Goal: Task Accomplishment & Management: Manage account settings

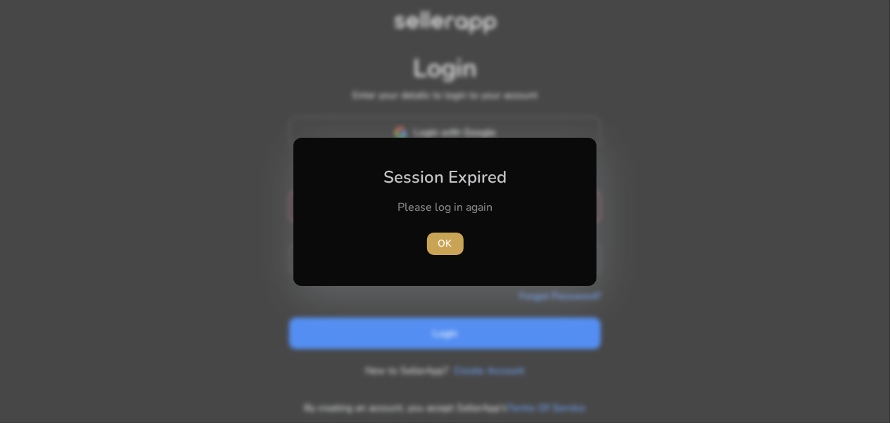
click at [440, 232] on span "button" at bounding box center [445, 244] width 37 height 34
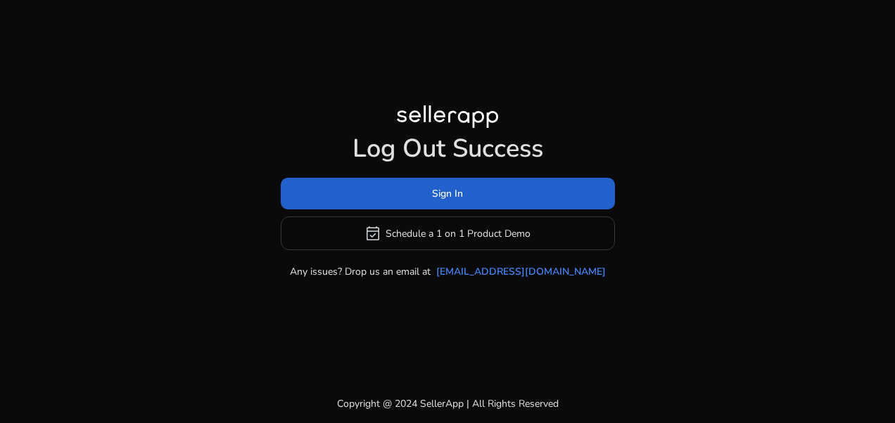
click at [459, 210] on span at bounding box center [448, 194] width 334 height 34
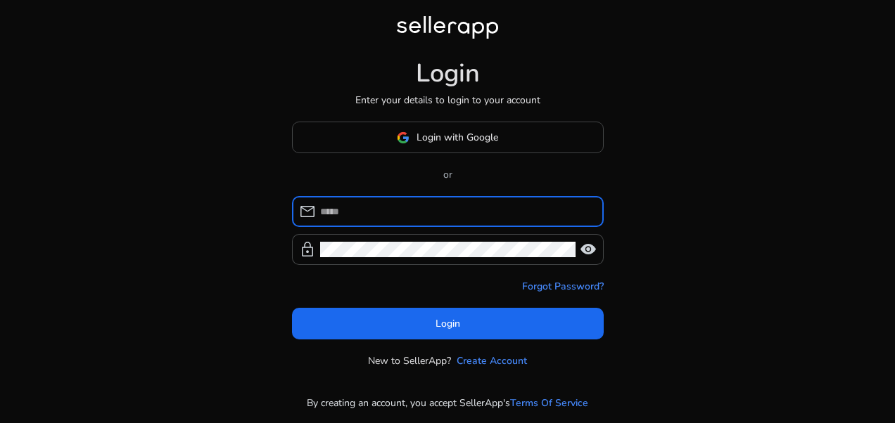
click at [459, 210] on input at bounding box center [456, 211] width 272 height 15
type input "**********"
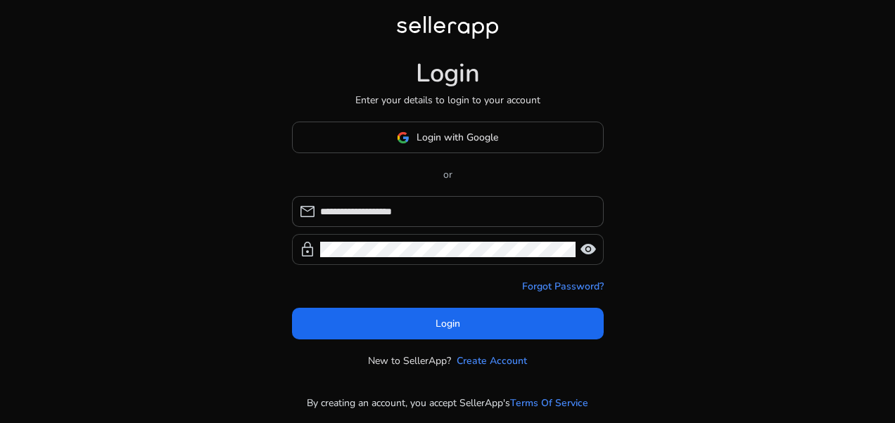
click at [595, 246] on span "visibility" at bounding box center [588, 249] width 17 height 17
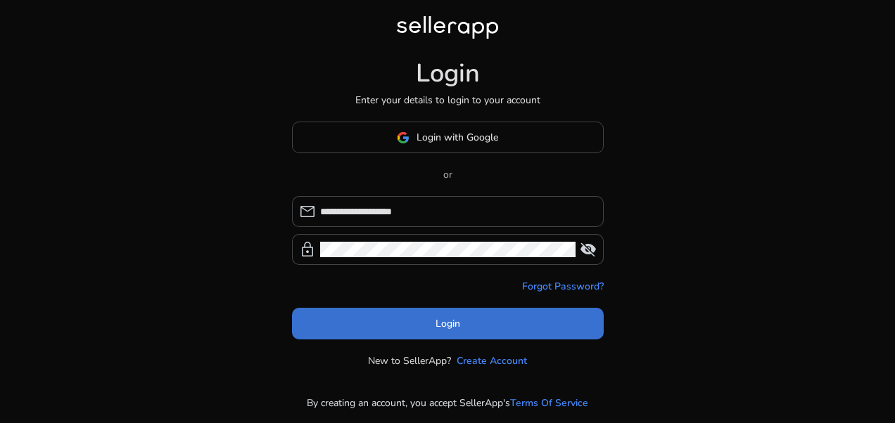
click at [470, 318] on span at bounding box center [448, 324] width 312 height 34
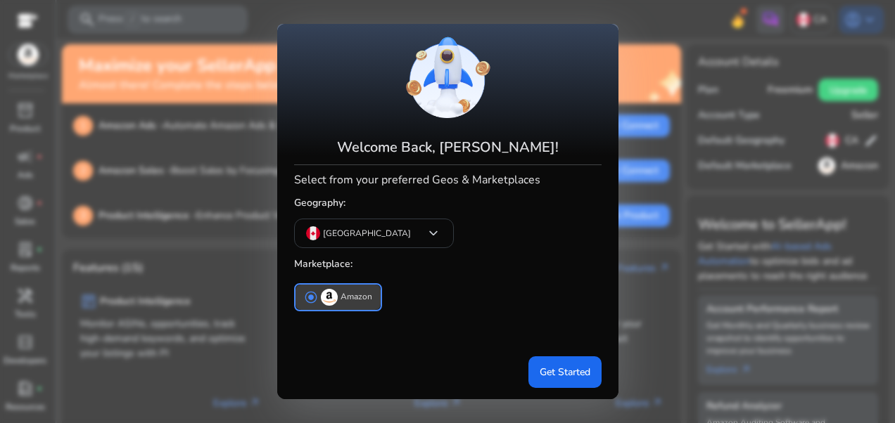
click at [317, 294] on span "radio_button_checked" at bounding box center [311, 298] width 14 height 14
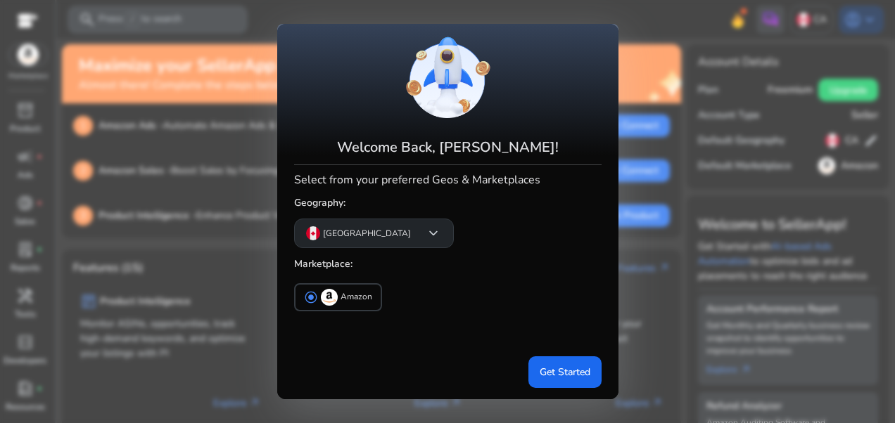
click at [414, 231] on app-icon "keyboard_arrow_down" at bounding box center [428, 233] width 28 height 17
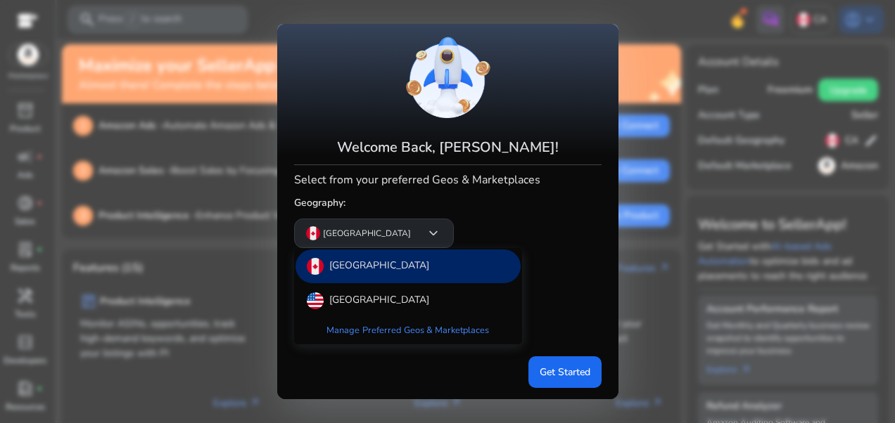
click at [361, 231] on div at bounding box center [447, 211] width 895 height 423
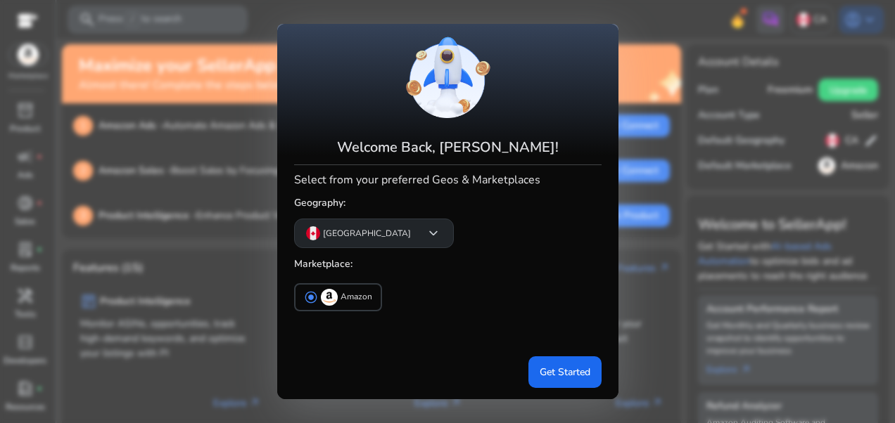
click at [414, 231] on app-icon "keyboard_arrow_down" at bounding box center [428, 233] width 28 height 17
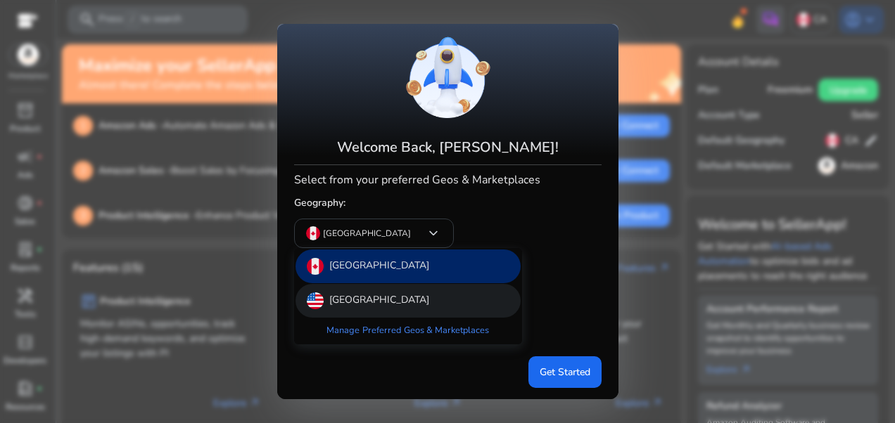
click at [347, 305] on p "[GEOGRAPHIC_DATA]" at bounding box center [379, 301] width 100 height 17
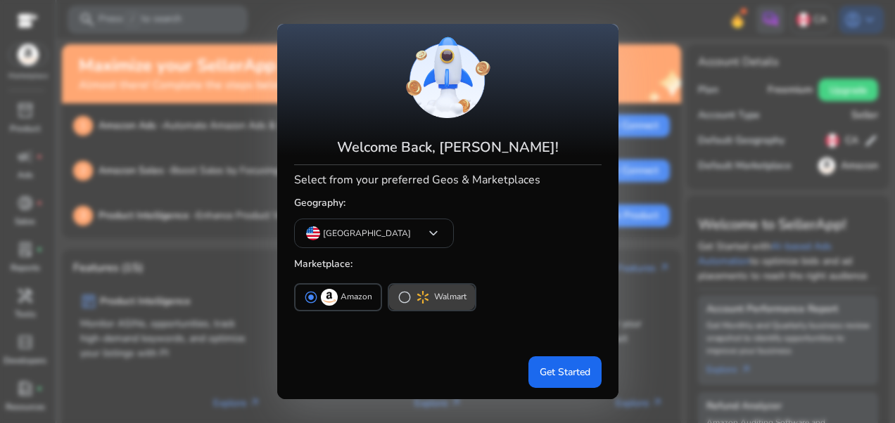
click at [395, 291] on button "radio_button_unchecked Walmart" at bounding box center [432, 297] width 86 height 25
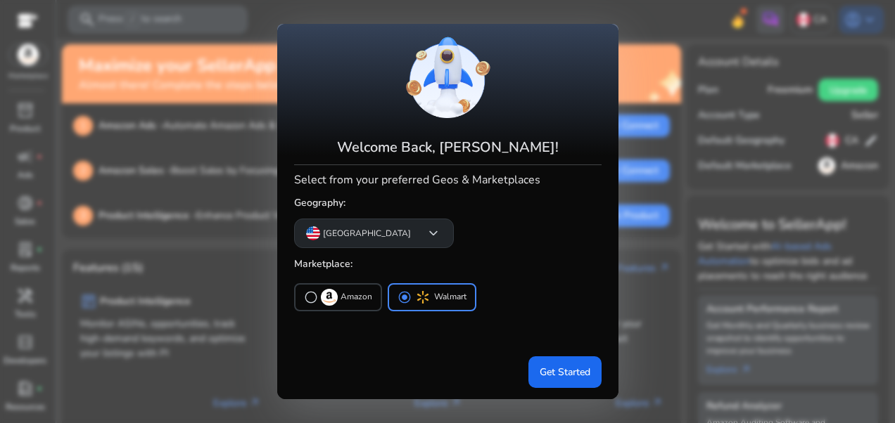
click at [425, 238] on span "keyboard_arrow_down" at bounding box center [433, 233] width 17 height 17
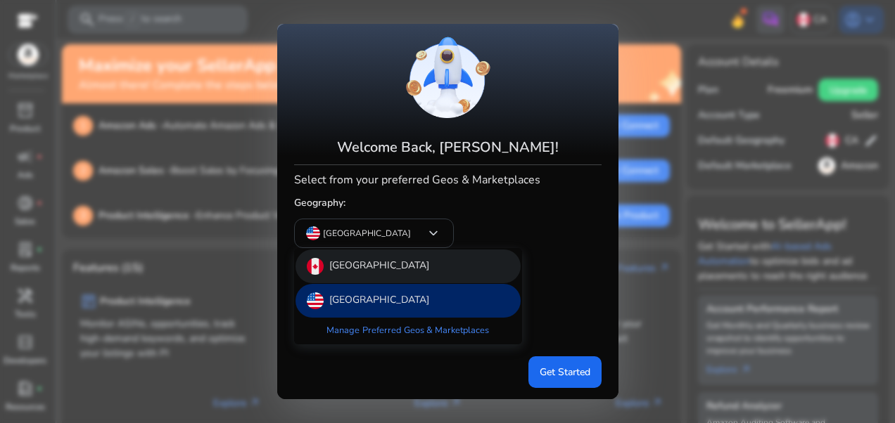
click at [342, 264] on p "[GEOGRAPHIC_DATA]" at bounding box center [379, 266] width 100 height 17
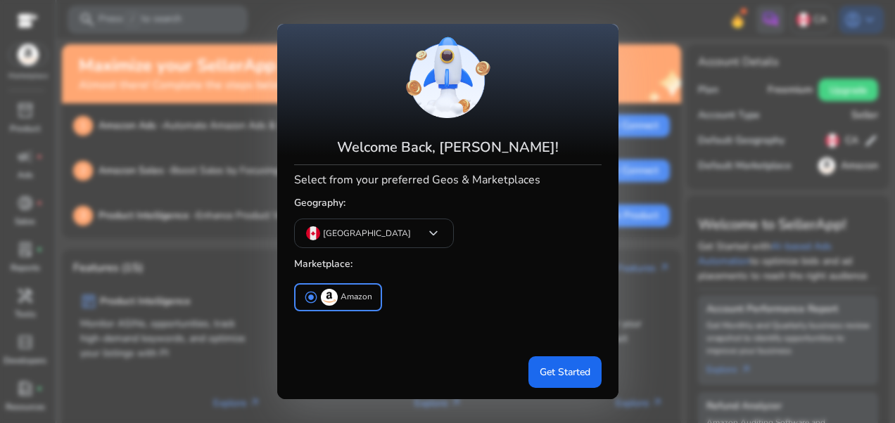
click at [466, 276] on div "Welcome Back, [PERSON_NAME]! Select from your preferred Geos & Marketplaces Geo…" at bounding box center [447, 211] width 307 height 352
click at [535, 371] on span at bounding box center [564, 372] width 73 height 34
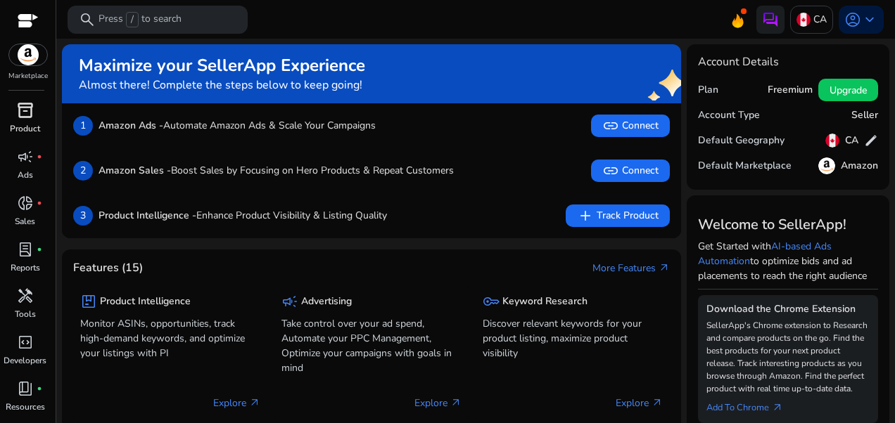
click at [26, 114] on span "inventory_2" at bounding box center [25, 110] width 17 height 17
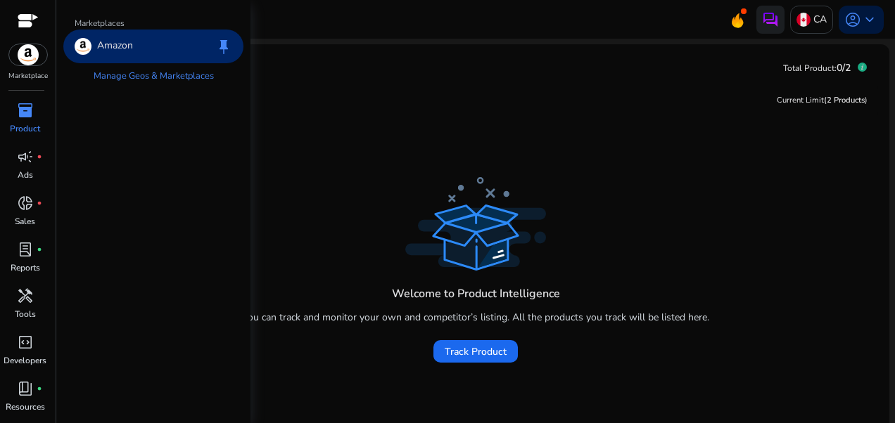
click at [34, 53] on img at bounding box center [28, 54] width 38 height 21
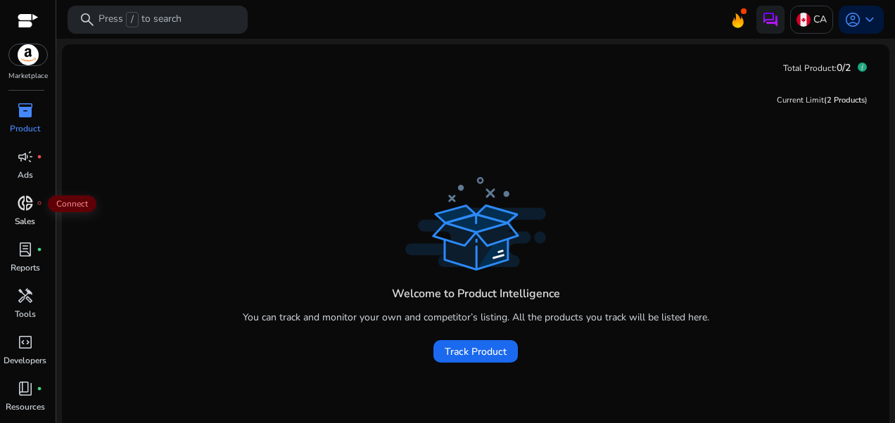
click at [22, 209] on span "donut_small" at bounding box center [25, 203] width 17 height 17
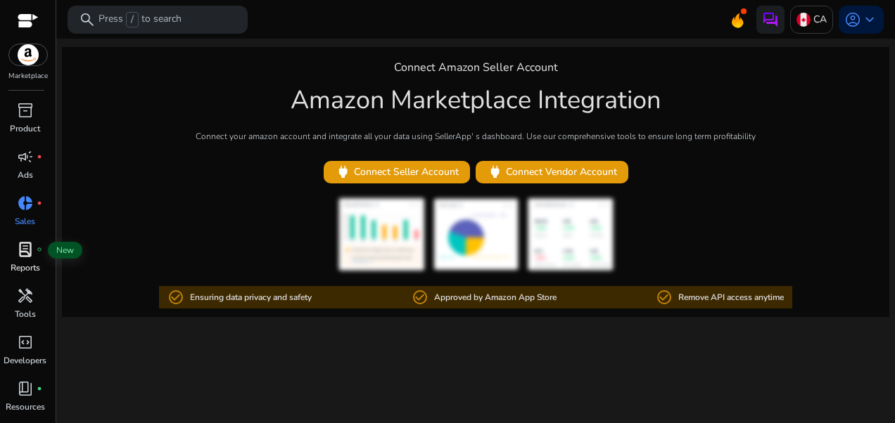
click at [23, 243] on span "lab_profile" at bounding box center [25, 249] width 17 height 17
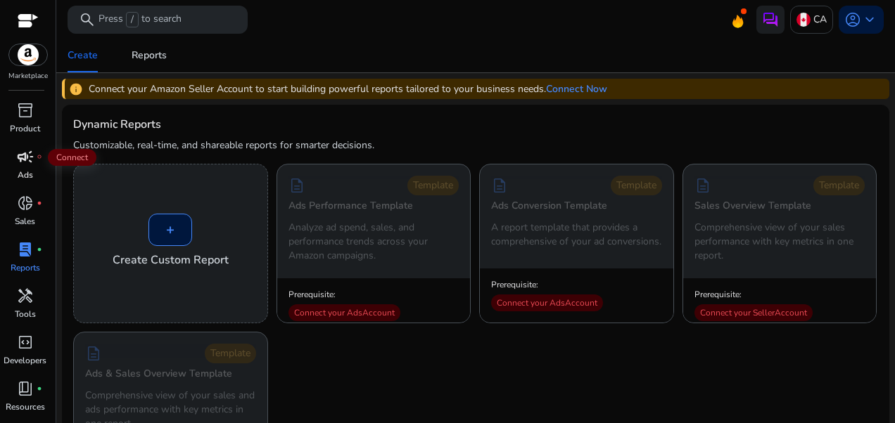
click at [24, 156] on span "campaign" at bounding box center [25, 156] width 17 height 17
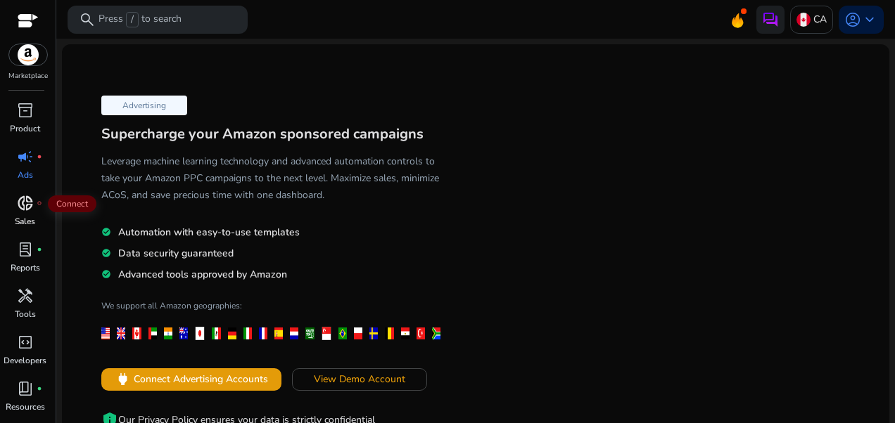
click at [27, 197] on span "donut_small" at bounding box center [25, 203] width 17 height 17
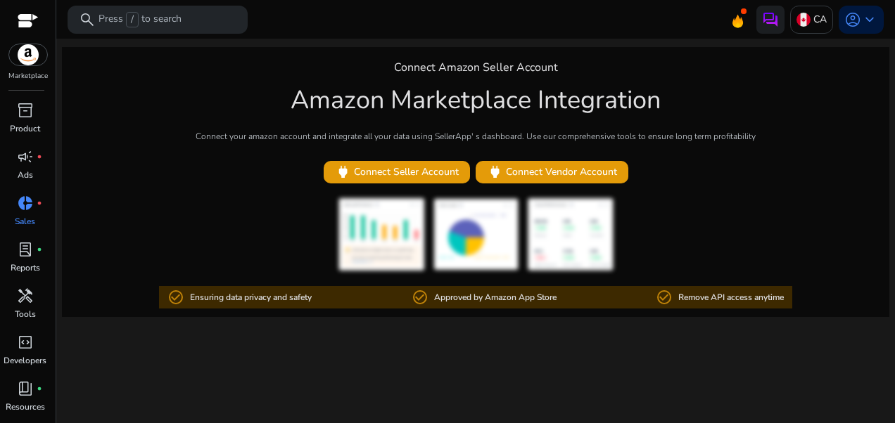
scroll to position [41, 0]
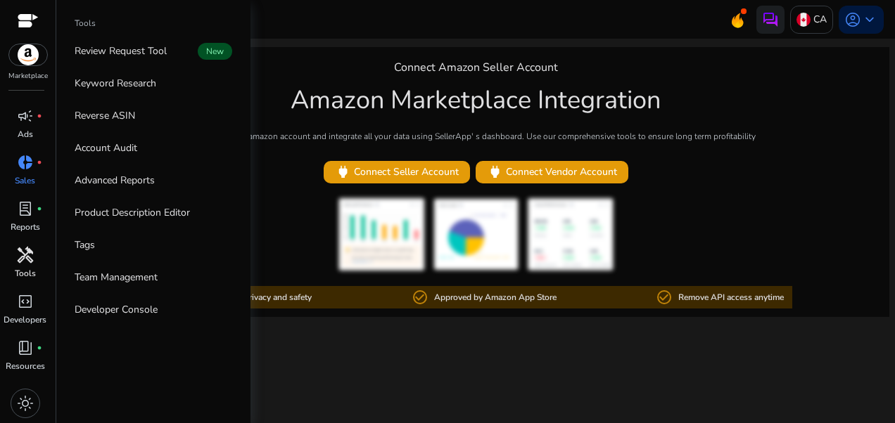
click at [20, 260] on span "handyman" at bounding box center [25, 255] width 17 height 17
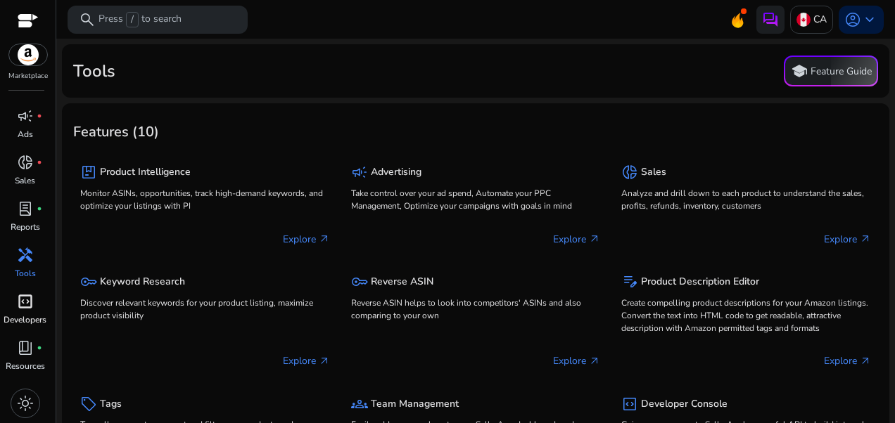
click at [27, 298] on span "code_blocks" at bounding box center [25, 301] width 17 height 17
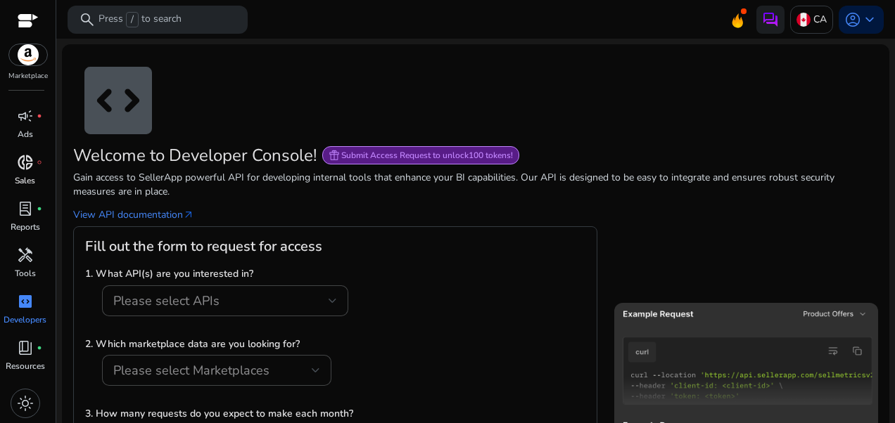
click at [30, 177] on p "Sales" at bounding box center [25, 180] width 20 height 13
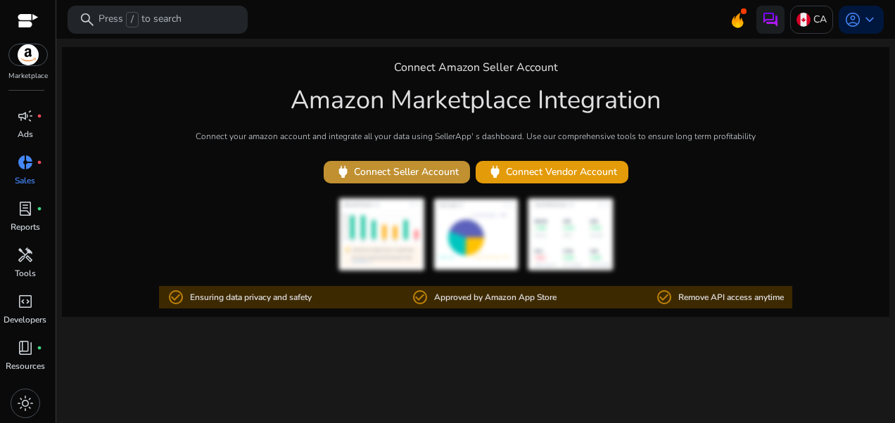
click at [345, 170] on span "power" at bounding box center [343, 172] width 16 height 16
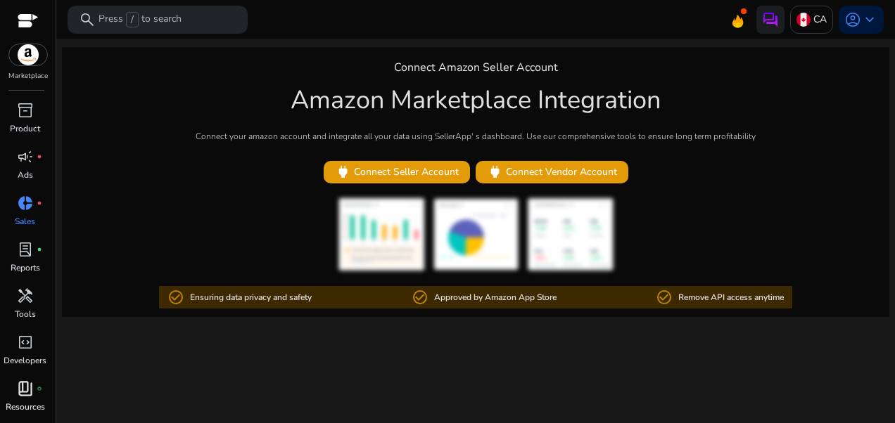
scroll to position [41, 0]
